Goal: Find specific page/section: Locate a particular part of the current website

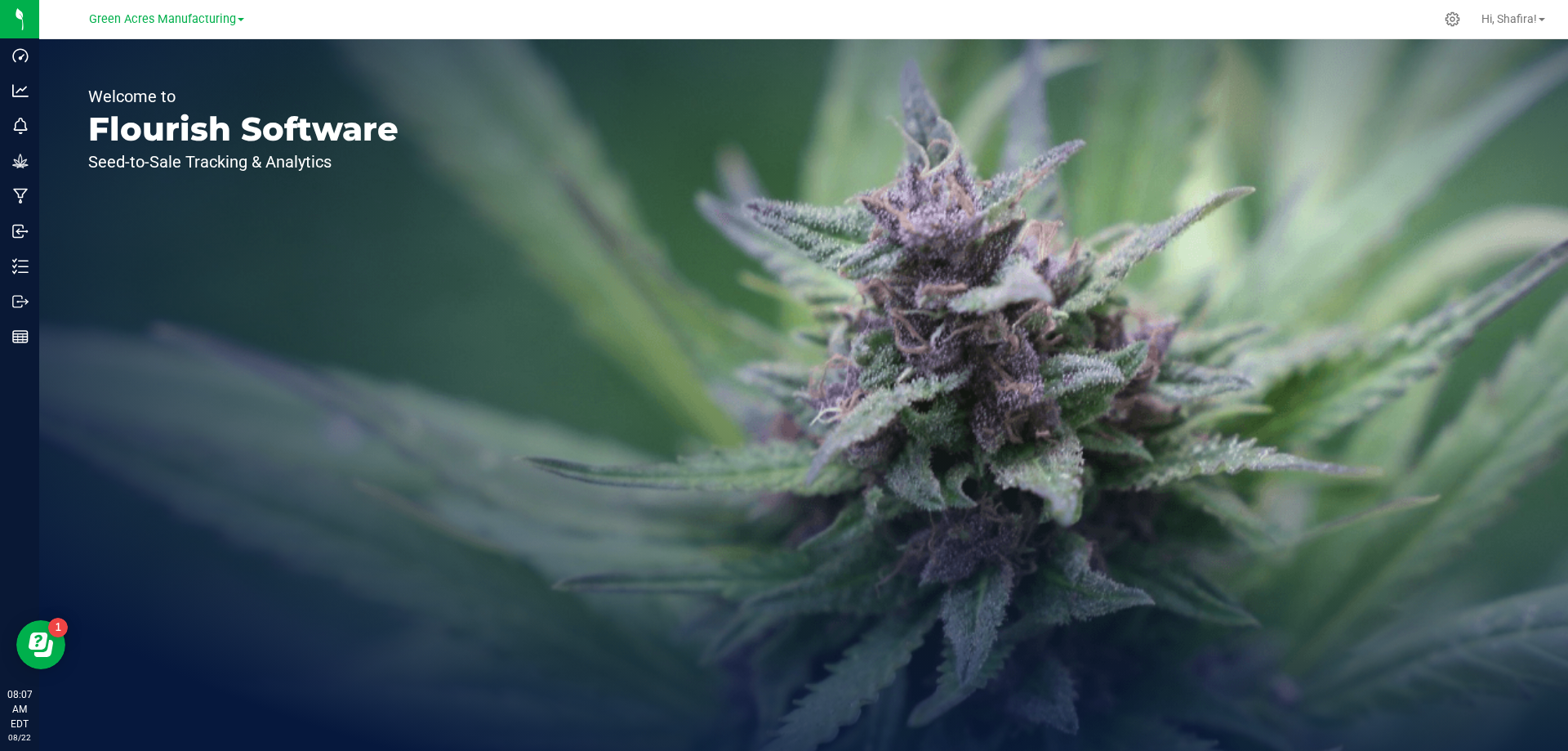
click at [201, 11] on link "Green Acres Manufacturing" at bounding box center [166, 18] width 155 height 15
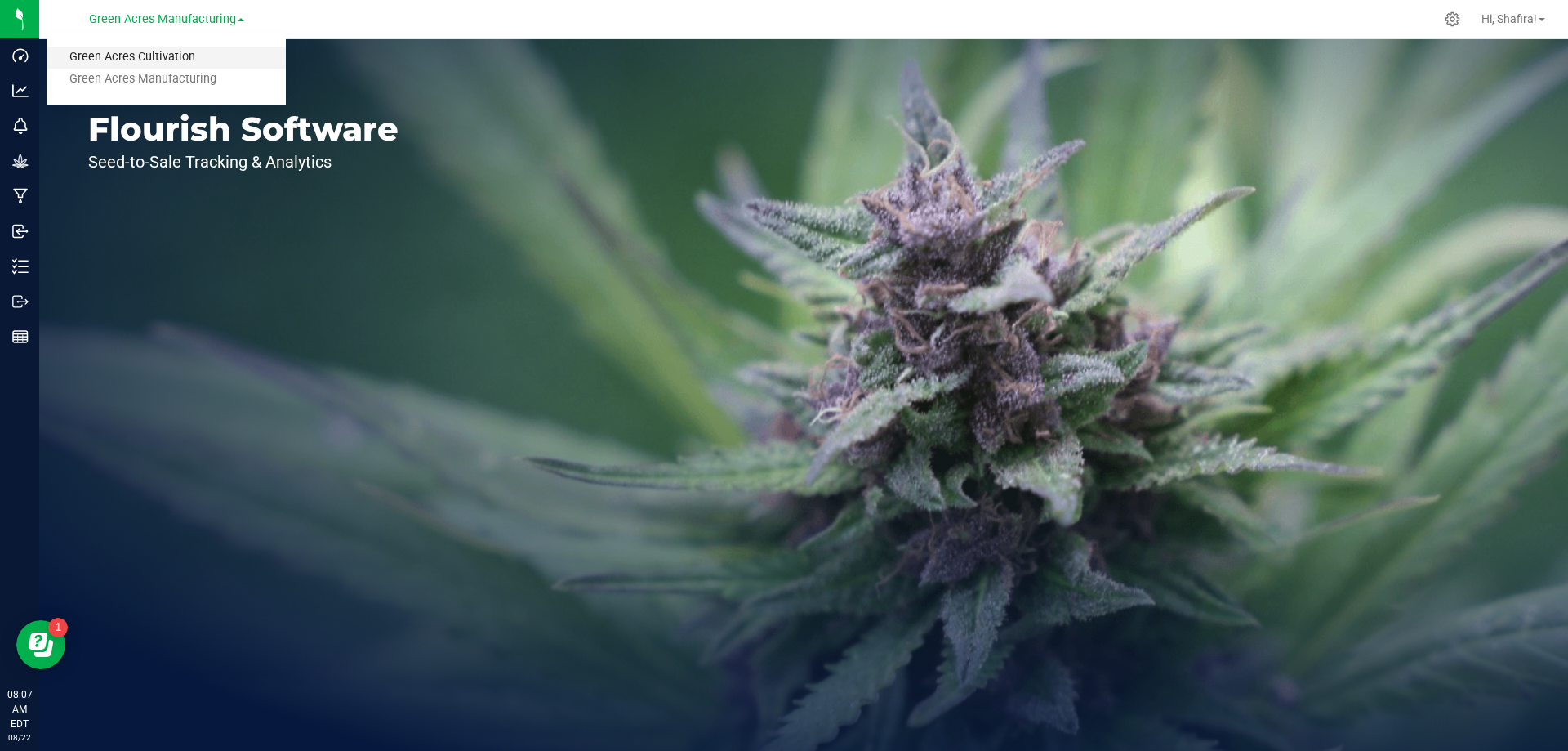
click at [196, 47] on link "Green Acres Cultivation" at bounding box center [166, 57] width 238 height 22
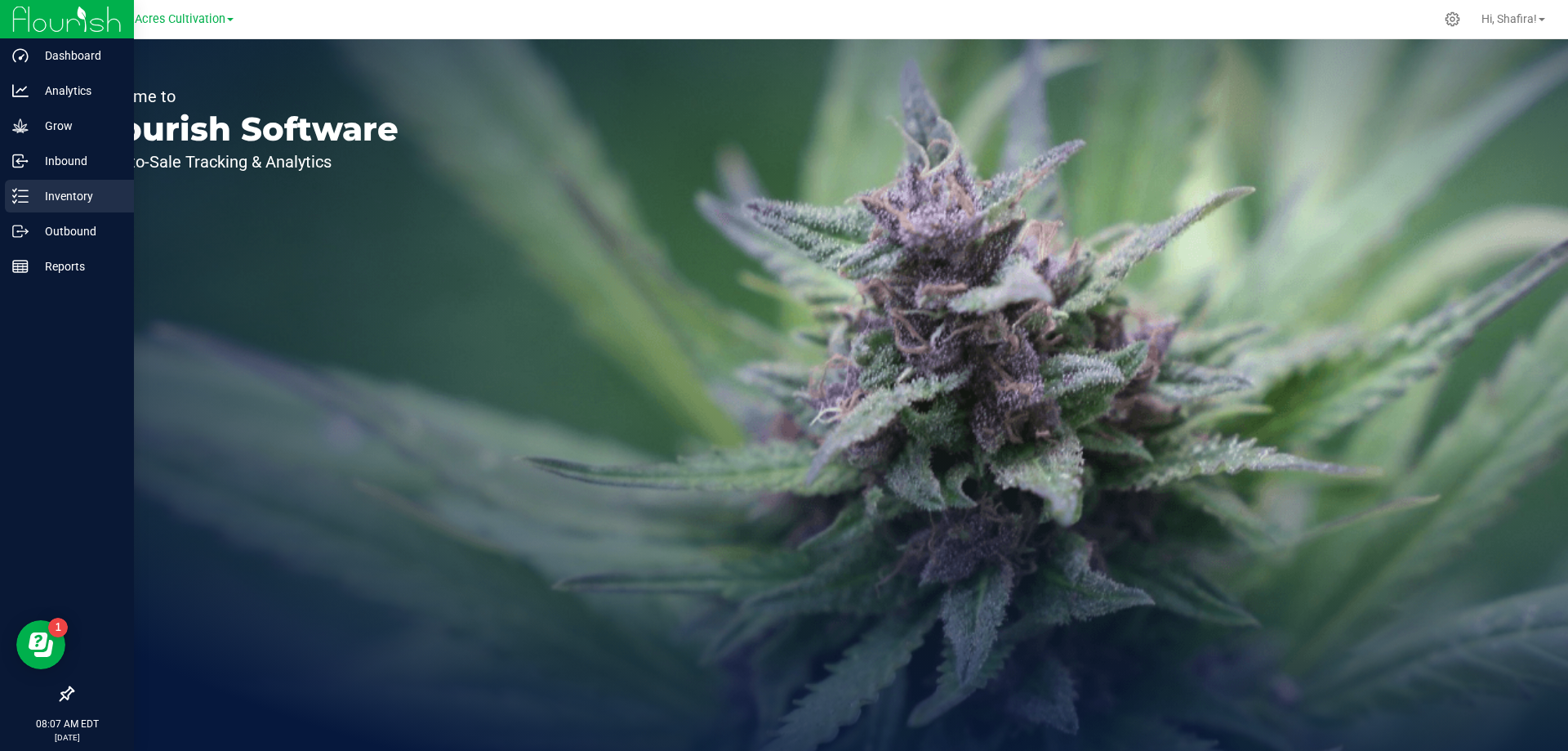
click at [23, 210] on div "Inventory" at bounding box center [69, 196] width 129 height 33
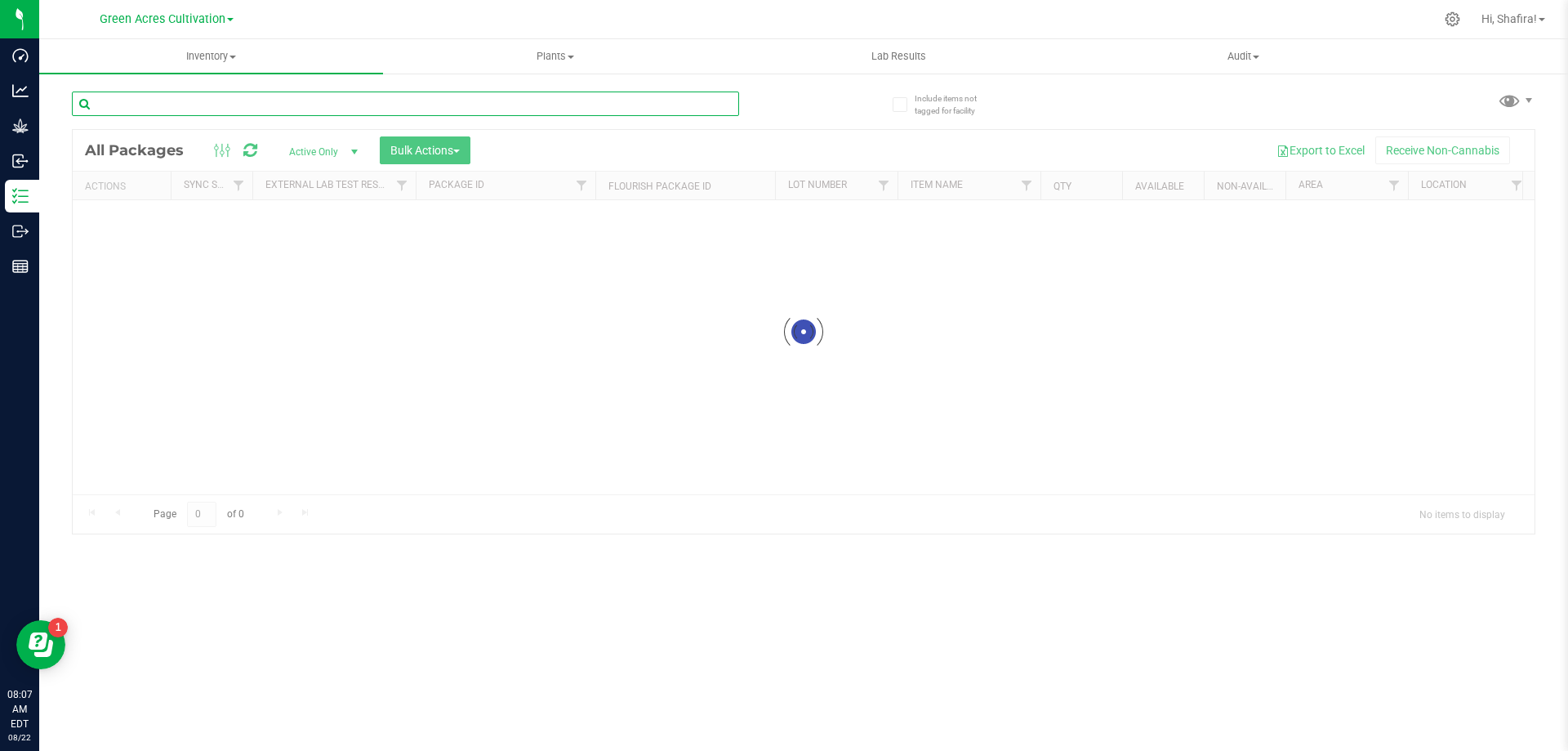
click at [428, 112] on input "text" at bounding box center [405, 104] width 667 height 25
paste input "FLSRWGA-20250820-026"
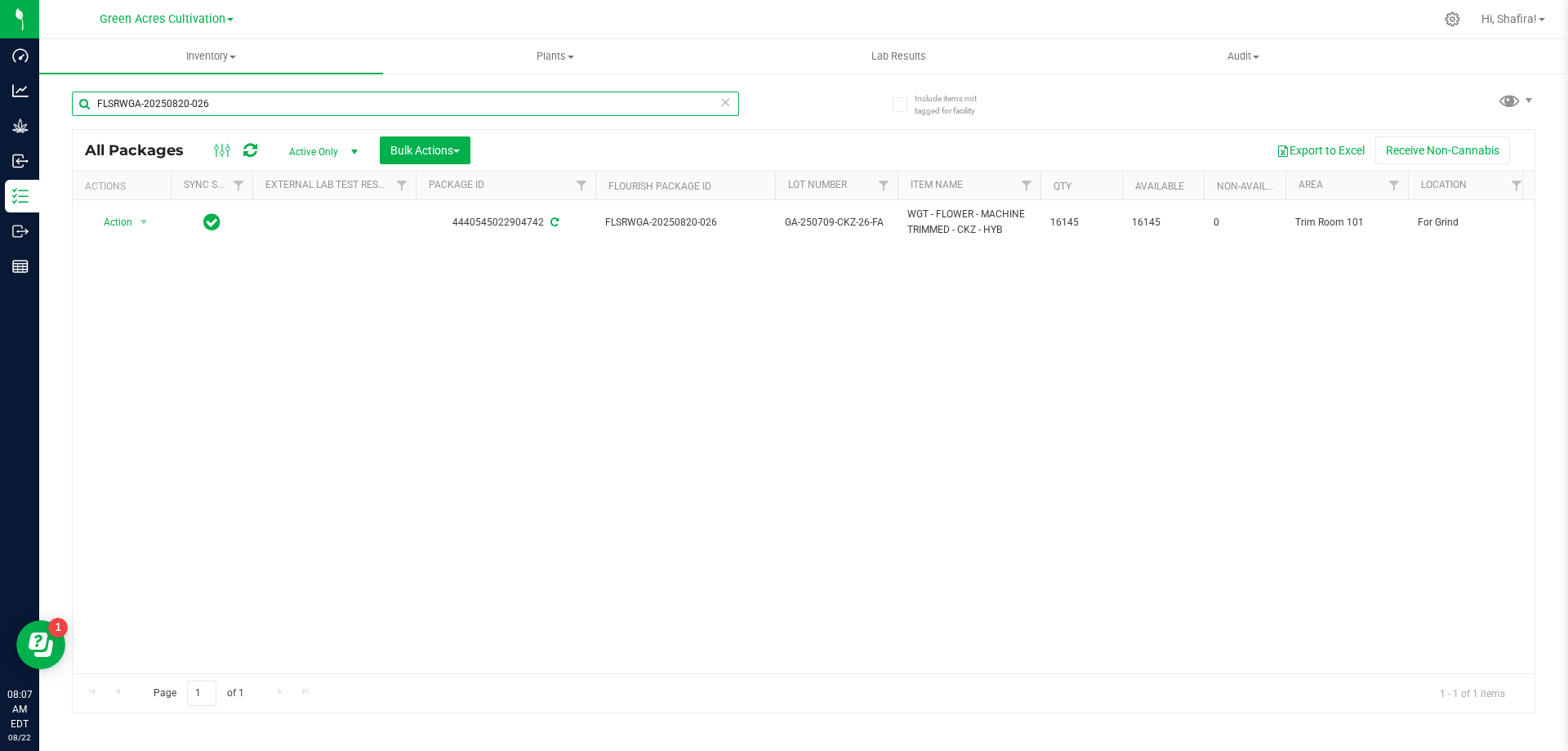
type input "FLSRWGA-20250820-026"
